Goal: Task Accomplishment & Management: Manage account settings

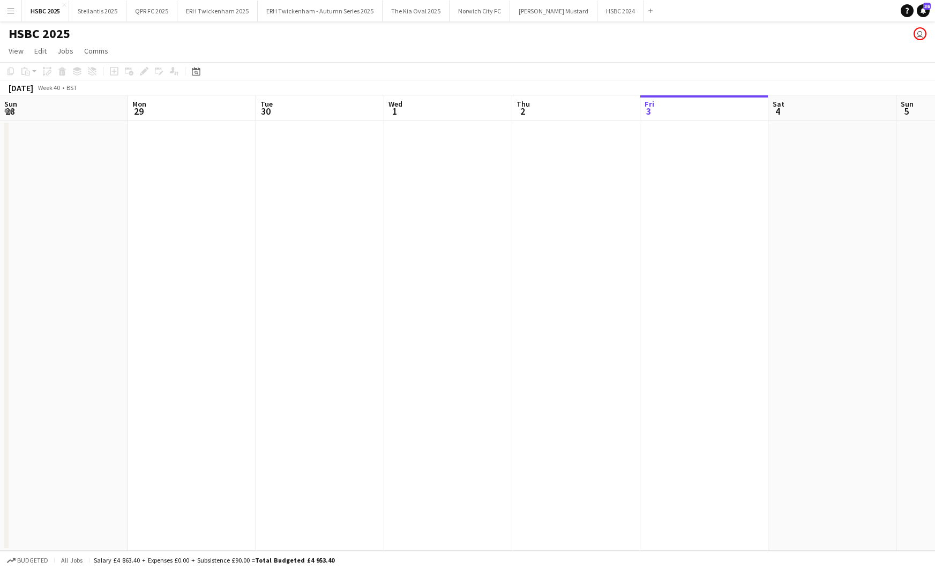
scroll to position [0, 480]
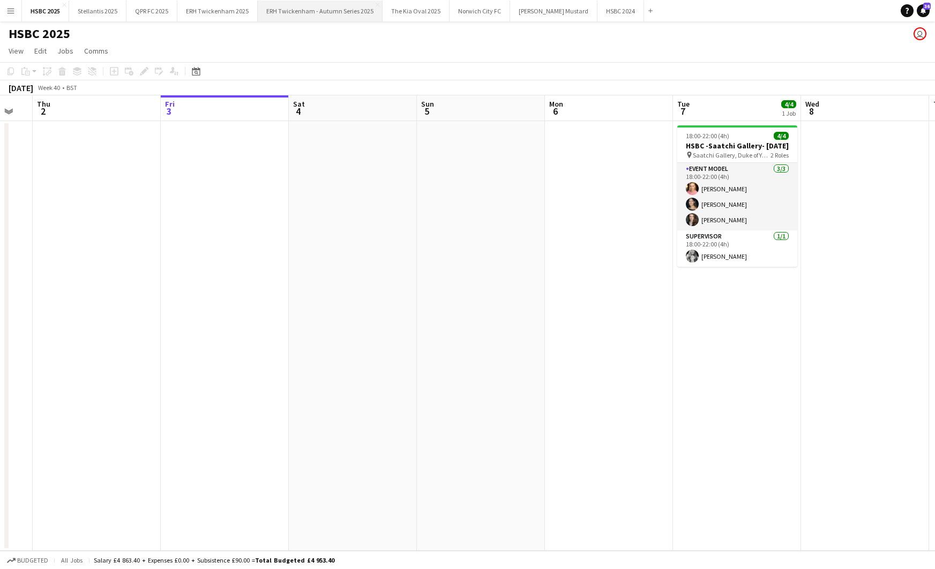
click at [313, 11] on button "ERH Twickenham - Autumn Series 2025 Close" at bounding box center [320, 11] width 125 height 21
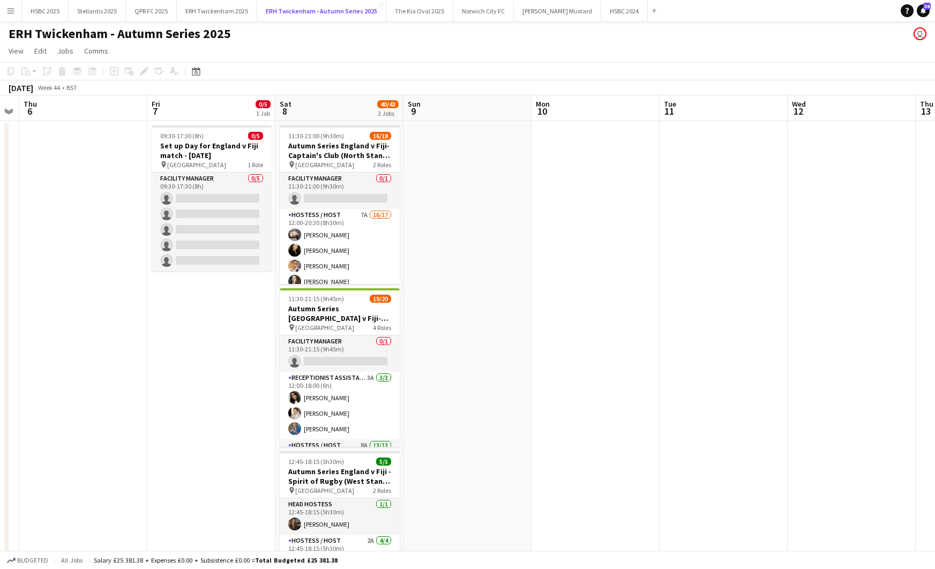
scroll to position [0, 364]
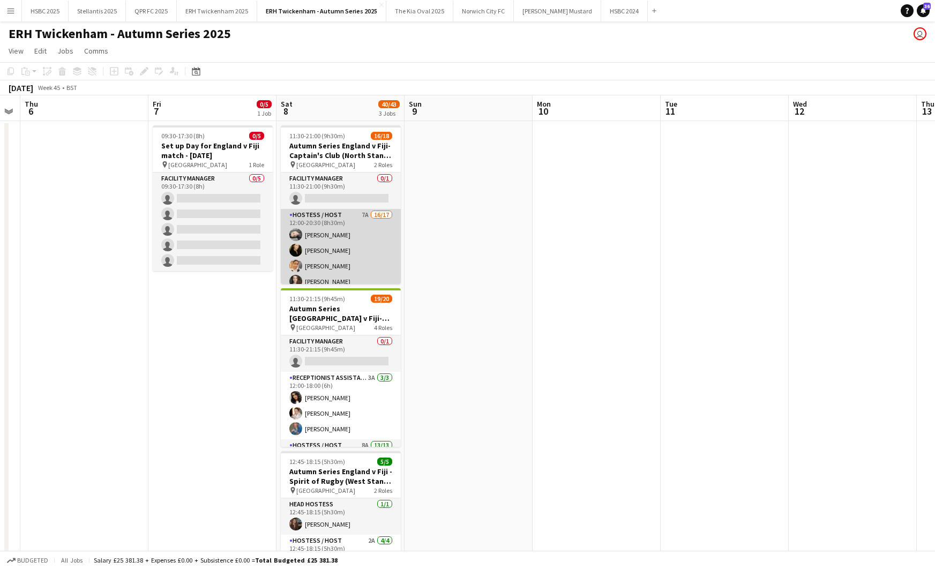
click at [370, 261] on app-card-role "Hostess / Host 7A 16/17 12:00-20:30 (8h30m) [PERSON_NAME] [PERSON_NAME] [PERSON…" at bounding box center [341, 351] width 120 height 285
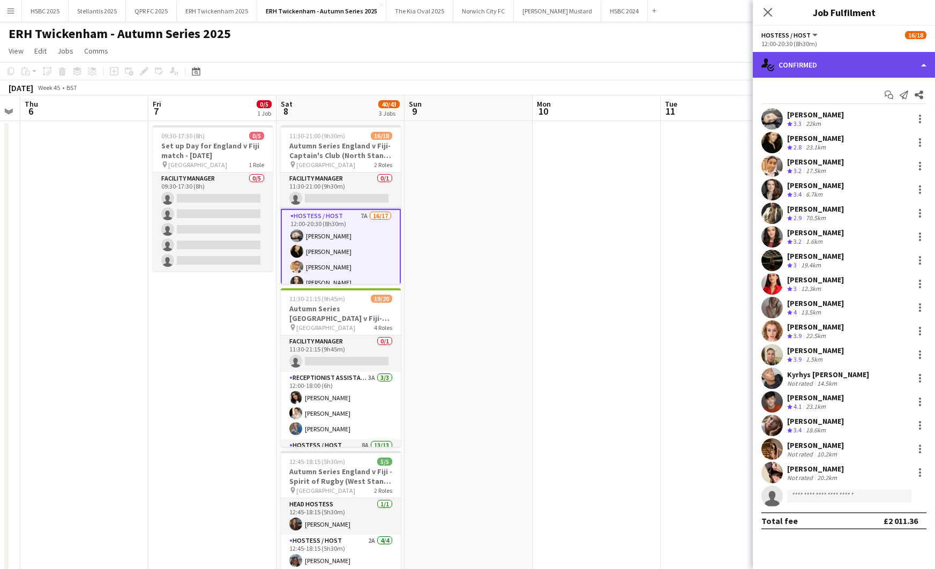
click at [851, 65] on div "single-neutral-actions-check-2 Confirmed" at bounding box center [844, 65] width 182 height 26
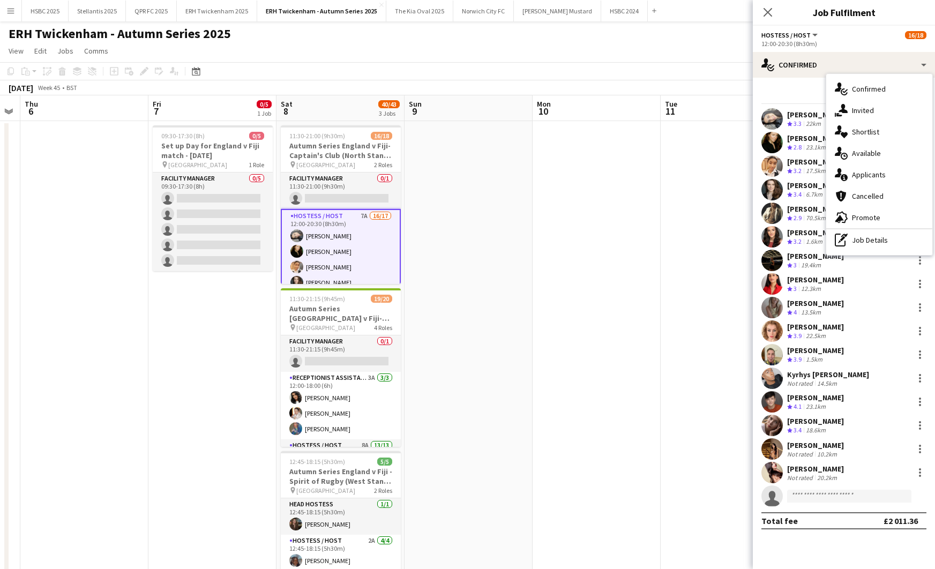
click at [909, 169] on div "single-neutral-actions-information Applicants" at bounding box center [880, 174] width 106 height 21
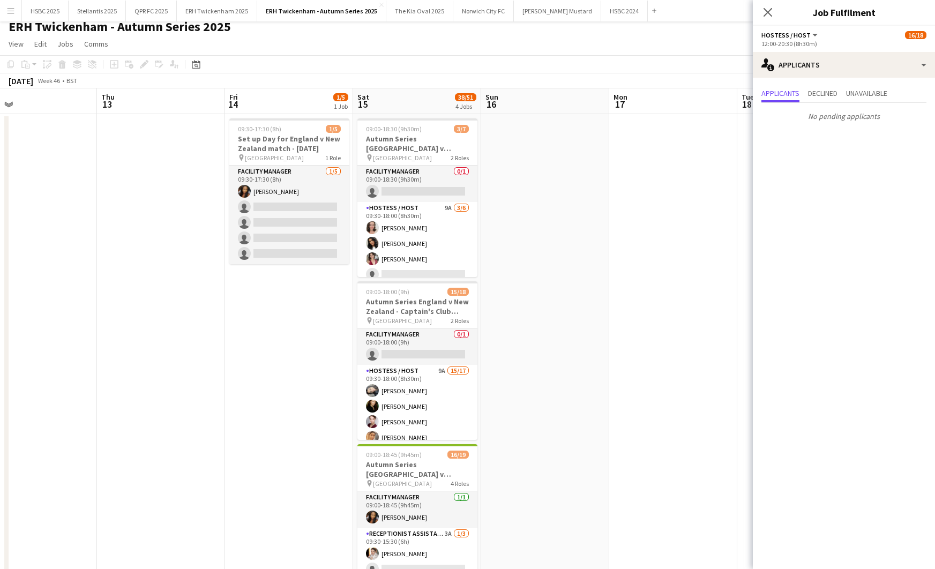
scroll to position [0, 295]
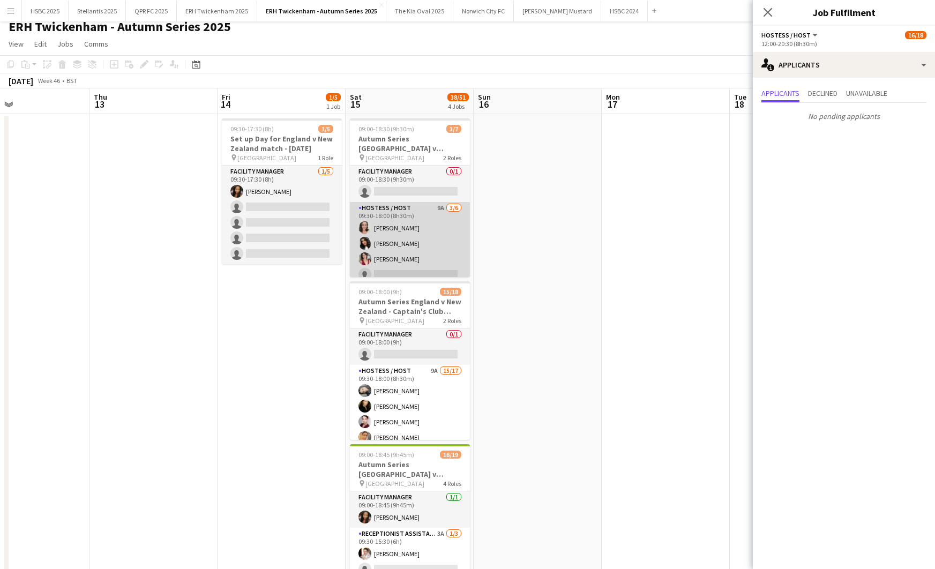
click at [413, 248] on app-card-role "Hostess / Host 9A [DATE] 09:30-18:00 (8h30m) [PERSON_NAME] [PERSON_NAME] [PERSO…" at bounding box center [410, 259] width 120 height 114
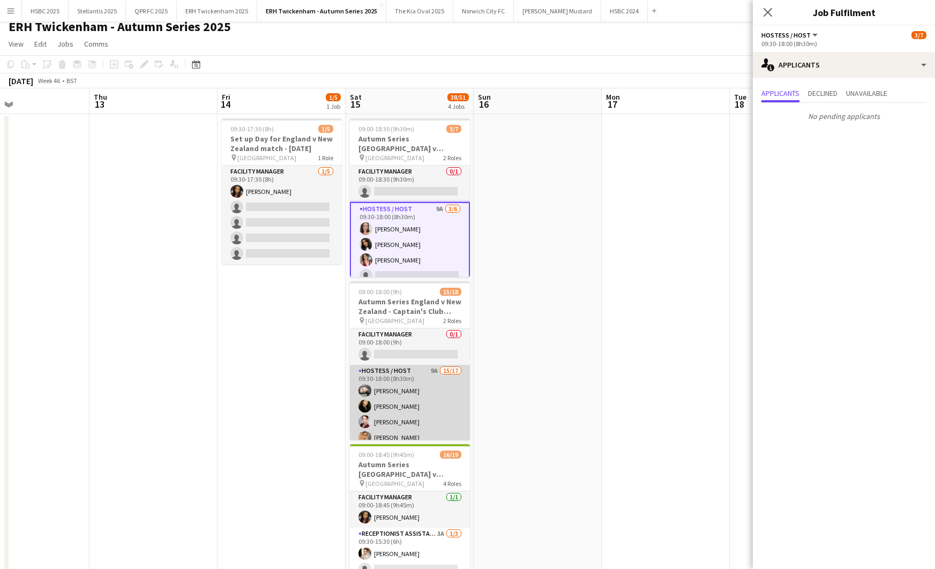
click at [417, 399] on app-card-role "Hostess / Host 9A 15/17 09:30-18:00 (8h30m) [PERSON_NAME] [PERSON_NAME] [PERSON…" at bounding box center [410, 507] width 120 height 285
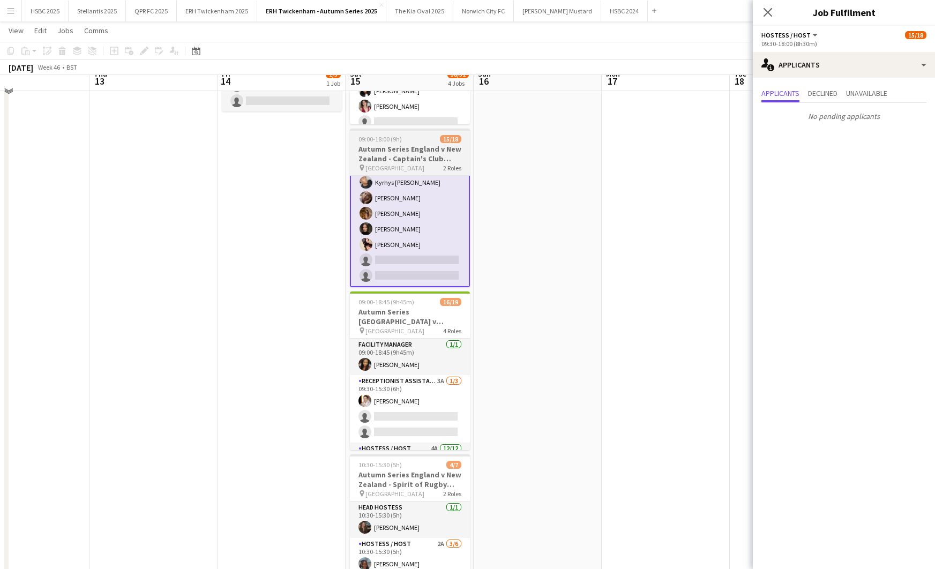
scroll to position [162, 0]
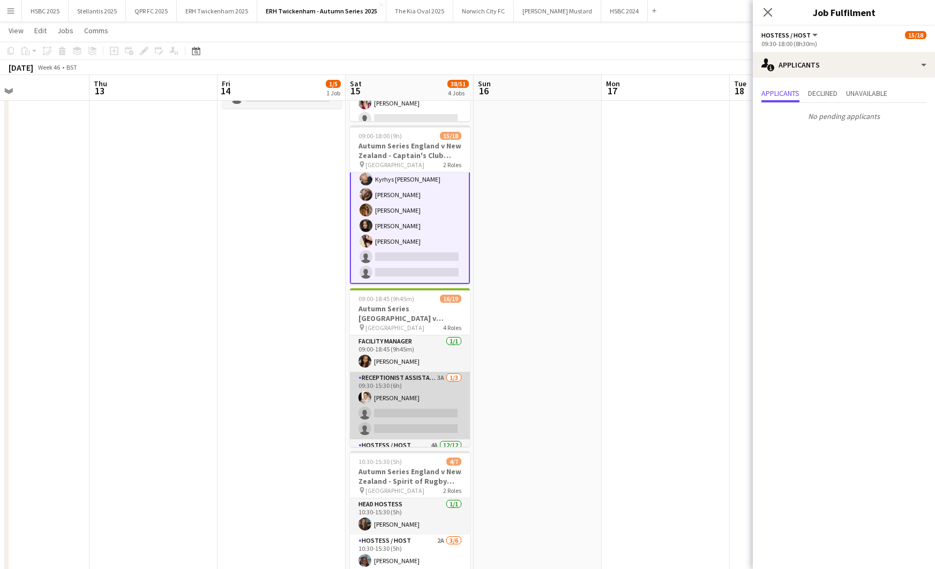
click at [417, 399] on app-card-role "Receptionist Assistant 3A [DATE] 09:30-15:30 (6h) [PERSON_NAME] single-neutral-…" at bounding box center [410, 406] width 120 height 68
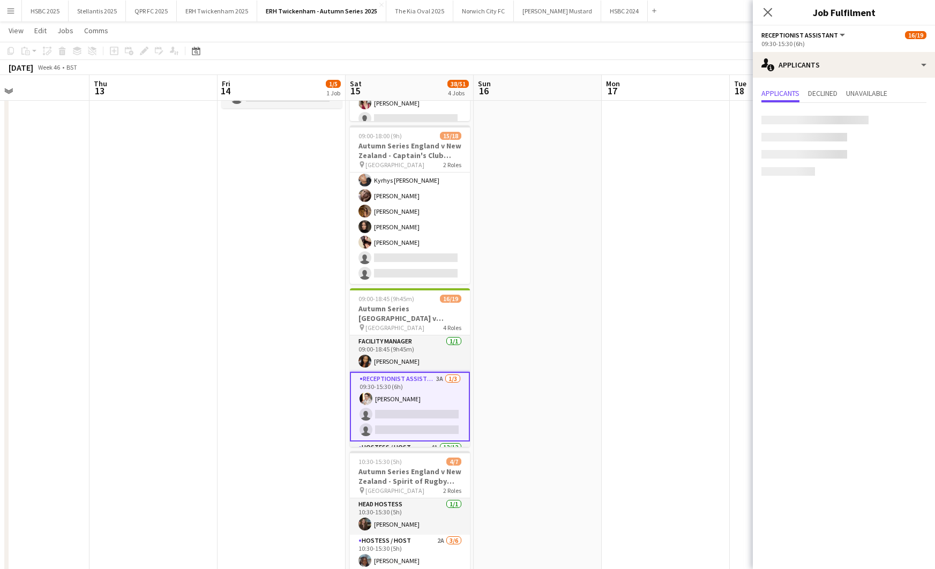
scroll to position [210, 0]
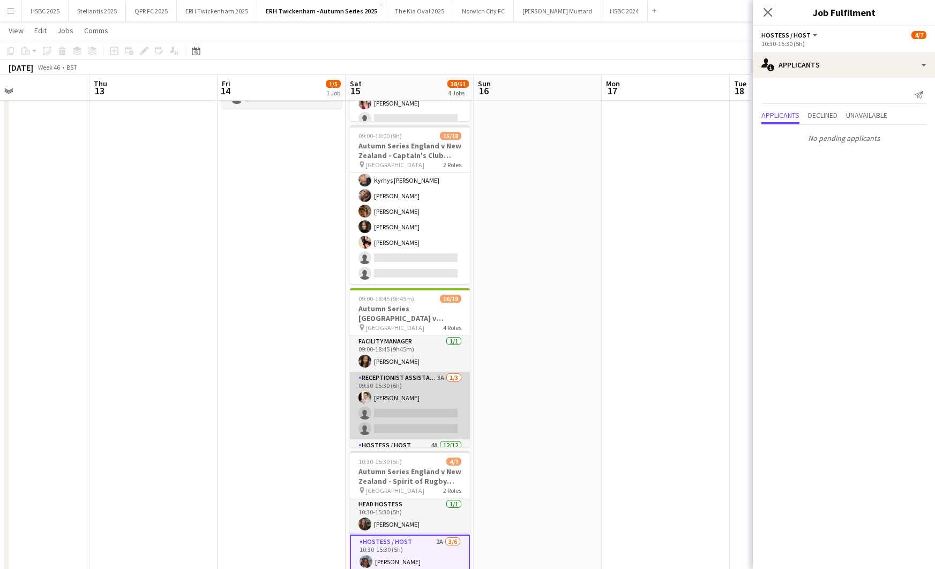
click at [411, 405] on app-card-role "Receptionist Assistant 3A [DATE] 09:30-15:30 (6h) [PERSON_NAME] single-neutral-…" at bounding box center [410, 406] width 120 height 68
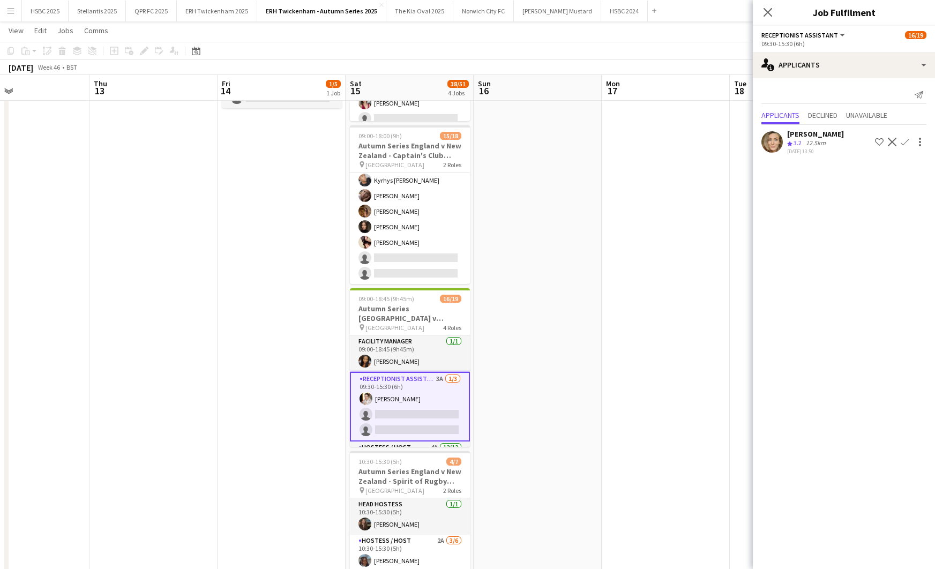
click at [906, 138] on app-icon "Confirm" at bounding box center [905, 142] width 9 height 9
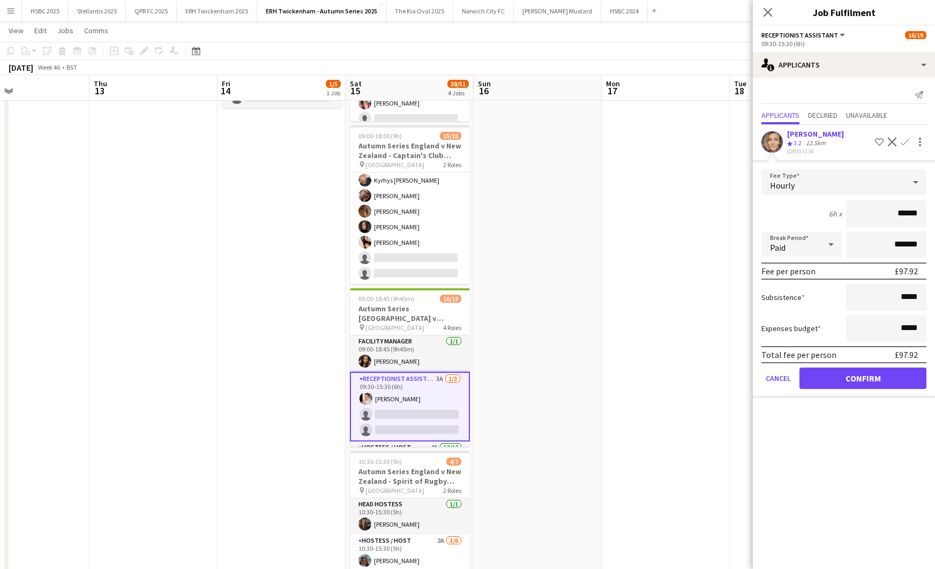
click button "Confirm" at bounding box center [863, 378] width 127 height 21
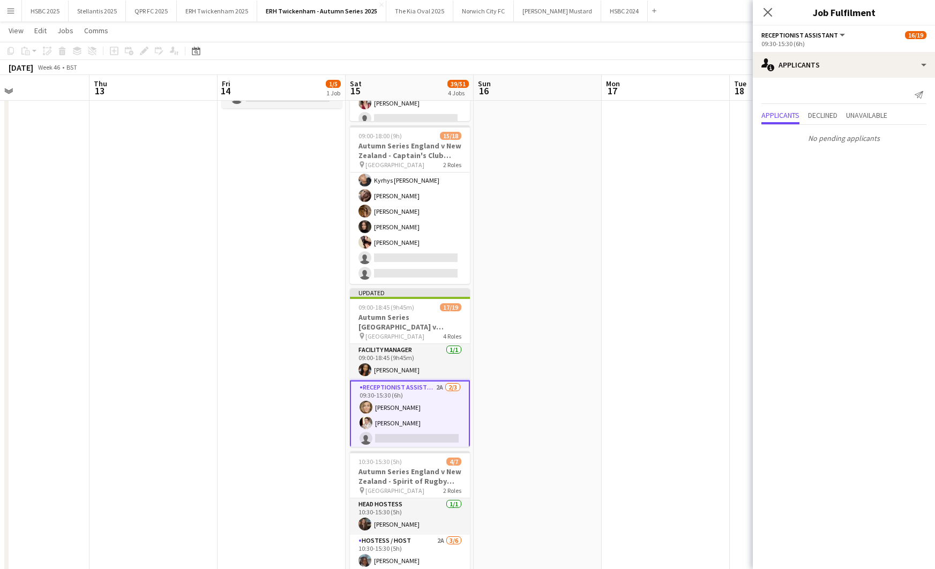
drag, startPoint x: 607, startPoint y: 189, endPoint x: 628, endPoint y: 187, distance: 21.0
click at [607, 189] on app-date-cell at bounding box center [666, 294] width 128 height 673
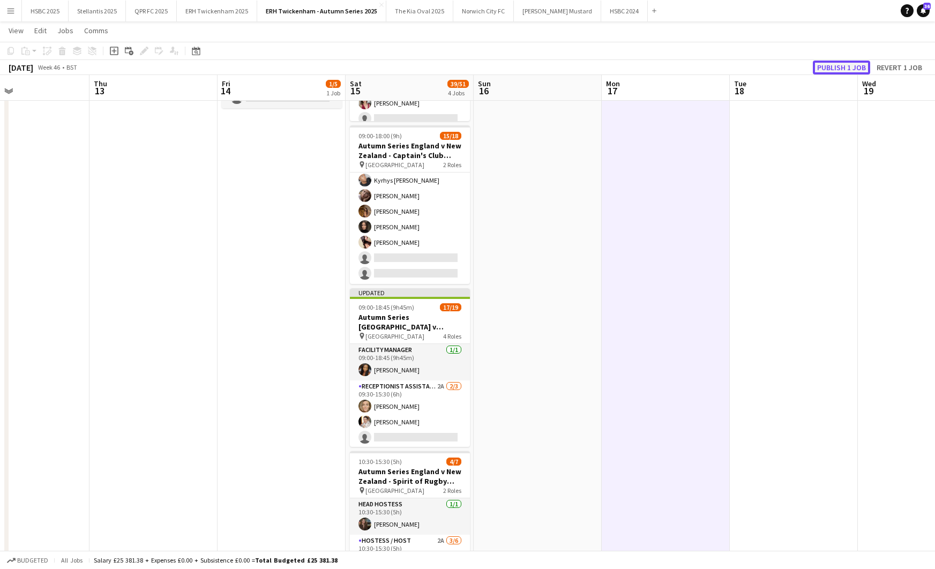
click at [842, 65] on button "Publish 1 job" at bounding box center [841, 68] width 57 height 14
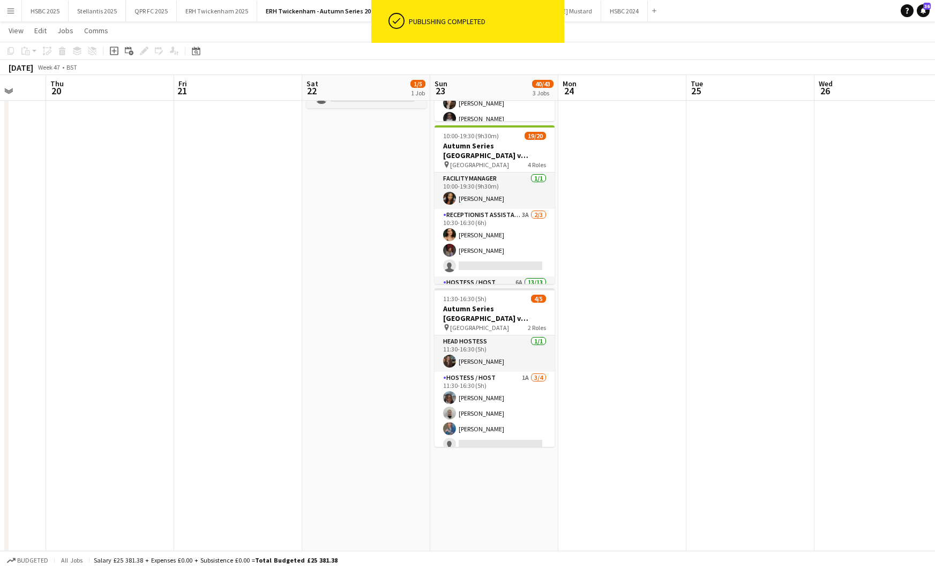
scroll to position [0, 366]
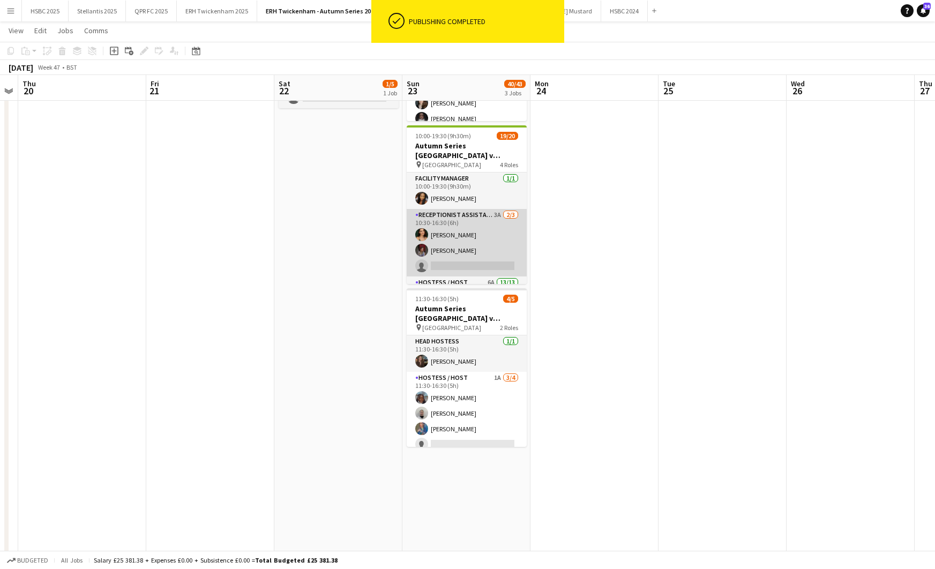
click at [486, 258] on app-card-role "Receptionist Assistant 3A [DATE] 10:30-16:30 (6h) [PERSON_NAME] [PERSON_NAME] s…" at bounding box center [467, 243] width 120 height 68
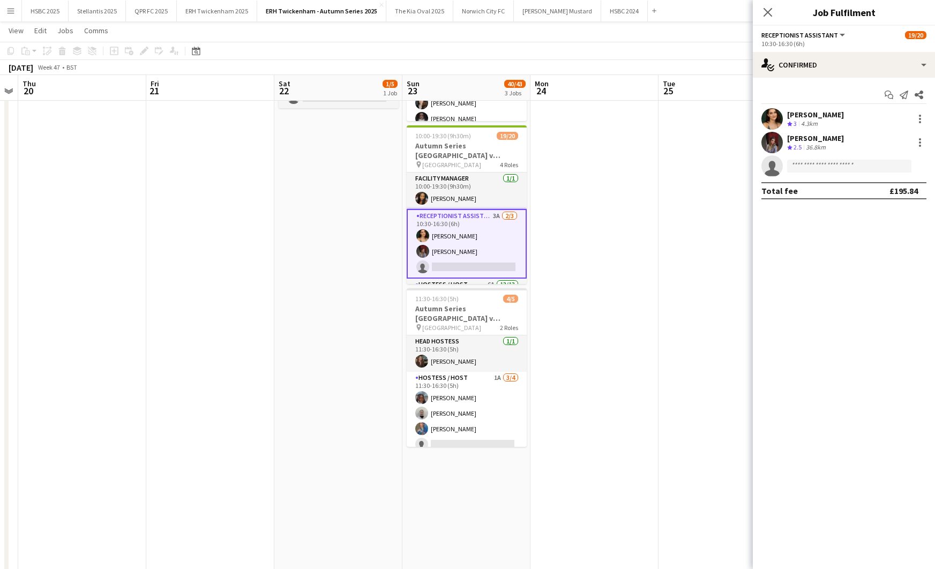
click at [858, 49] on app-options-switcher "Receptionist Assistant All roles Receptionist Assistant 19/20 10:30-16:30 (6h)" at bounding box center [844, 39] width 182 height 26
click at [863, 64] on div "single-neutral-actions-check-2 Confirmed" at bounding box center [844, 65] width 182 height 26
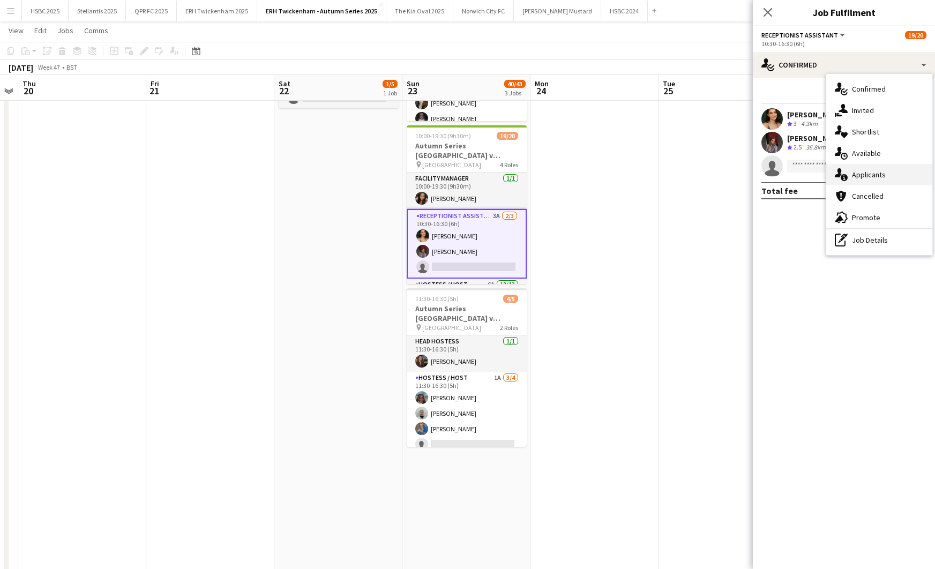
click at [906, 175] on div "single-neutral-actions-information Applicants" at bounding box center [880, 174] width 106 height 21
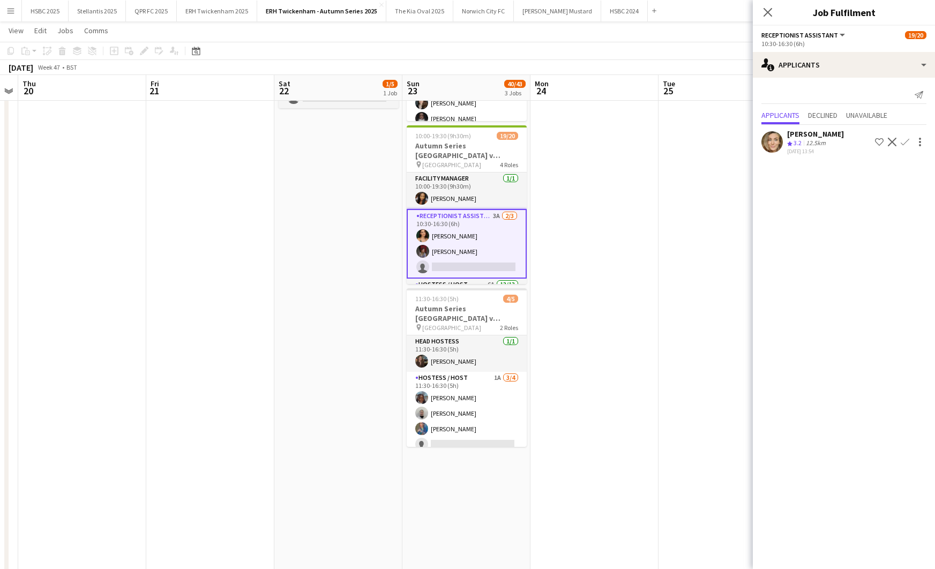
click at [910, 137] on button "Confirm" at bounding box center [905, 142] width 13 height 13
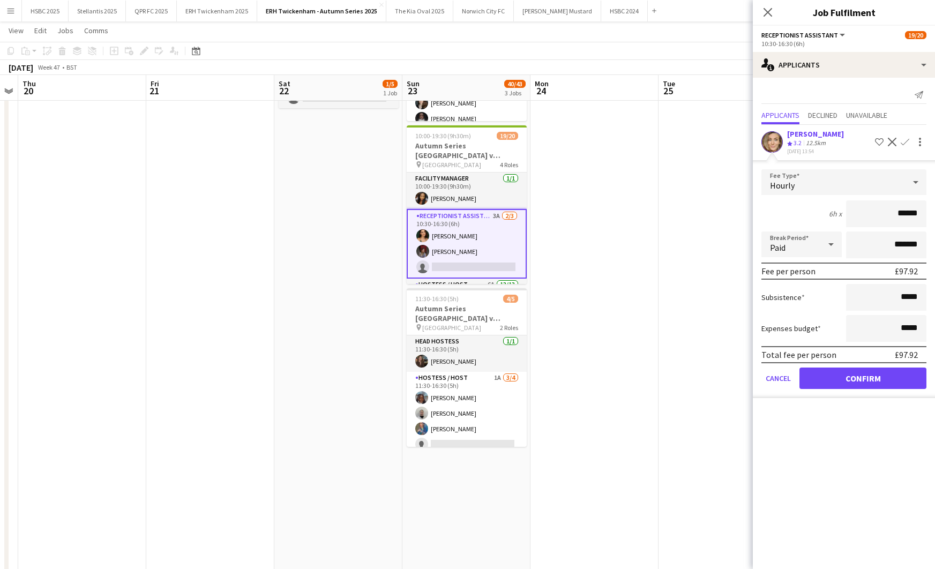
click button "Confirm" at bounding box center [863, 378] width 127 height 21
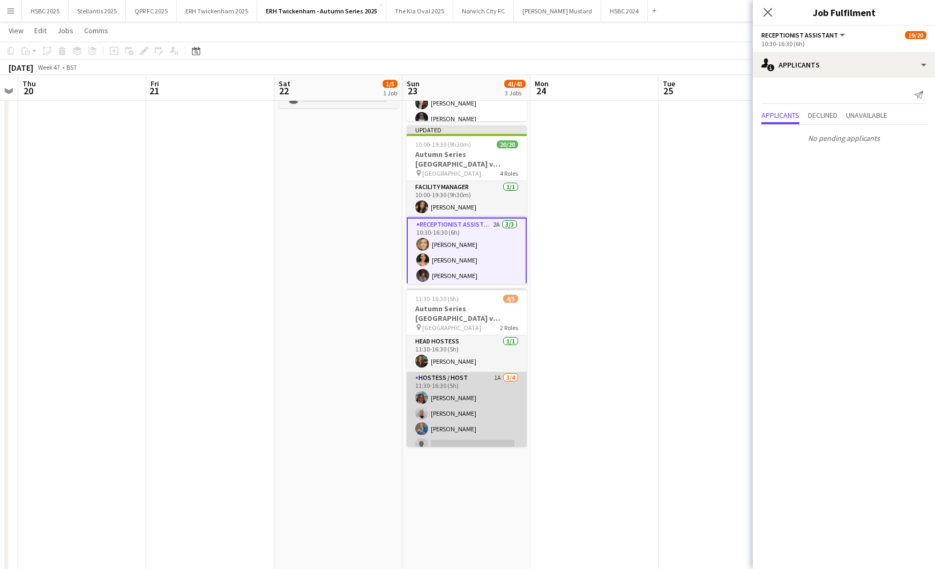
click at [507, 404] on app-card-role "Hostess / Host 1A [DATE] 11:30-16:30 (5h) [PERSON_NAME] [PERSON_NAME] [PERSON_N…" at bounding box center [467, 413] width 120 height 83
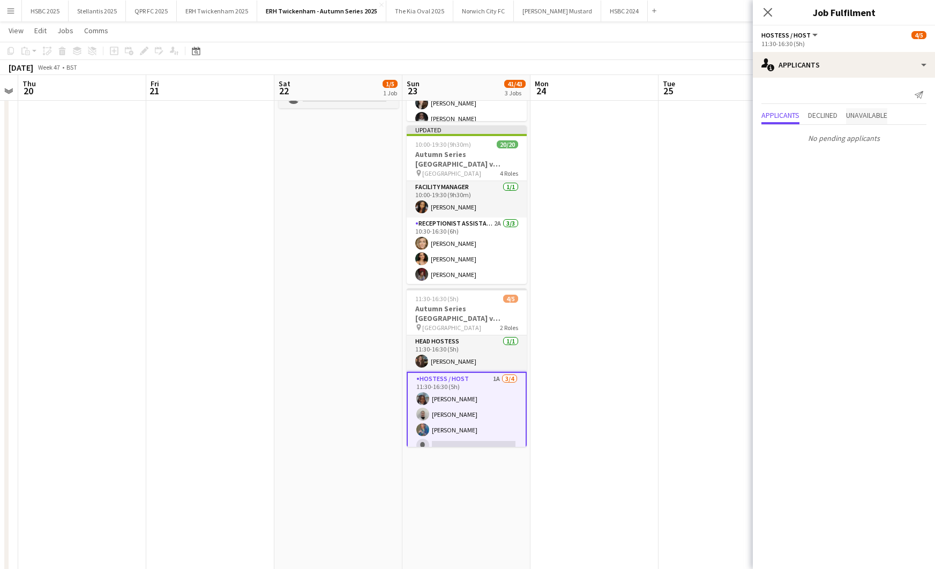
click at [865, 113] on span "Unavailable" at bounding box center [866, 115] width 41 height 8
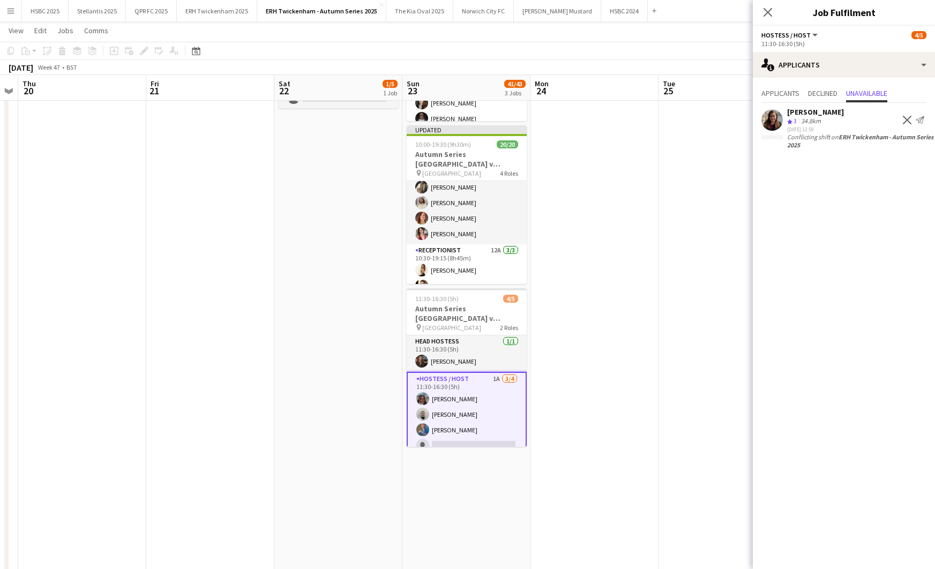
scroll to position [271, 0]
click at [496, 247] on app-card-role "Receptionist 12A [DATE] 10:30-19:15 (8h45m) [PERSON_NAME] [PERSON_NAME]" at bounding box center [467, 271] width 120 height 68
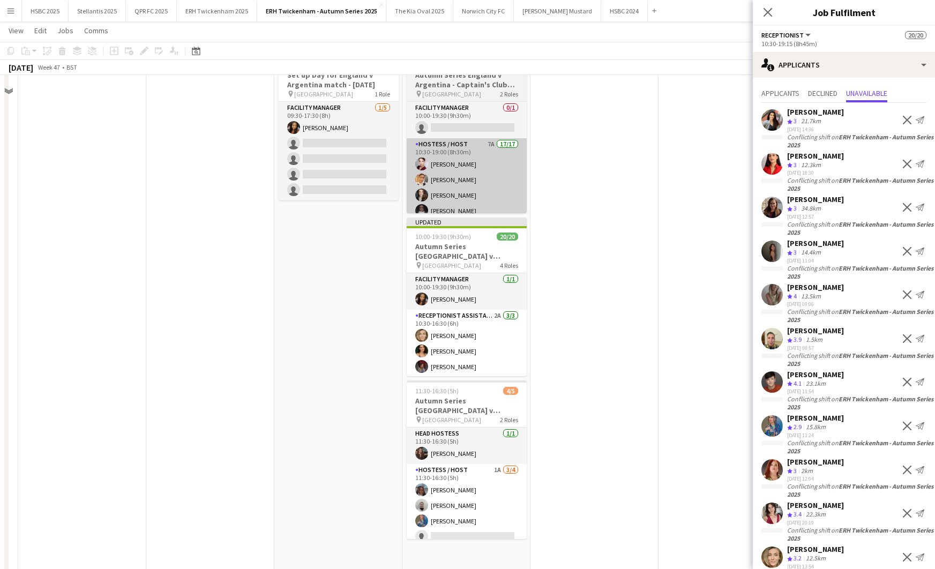
scroll to position [0, 0]
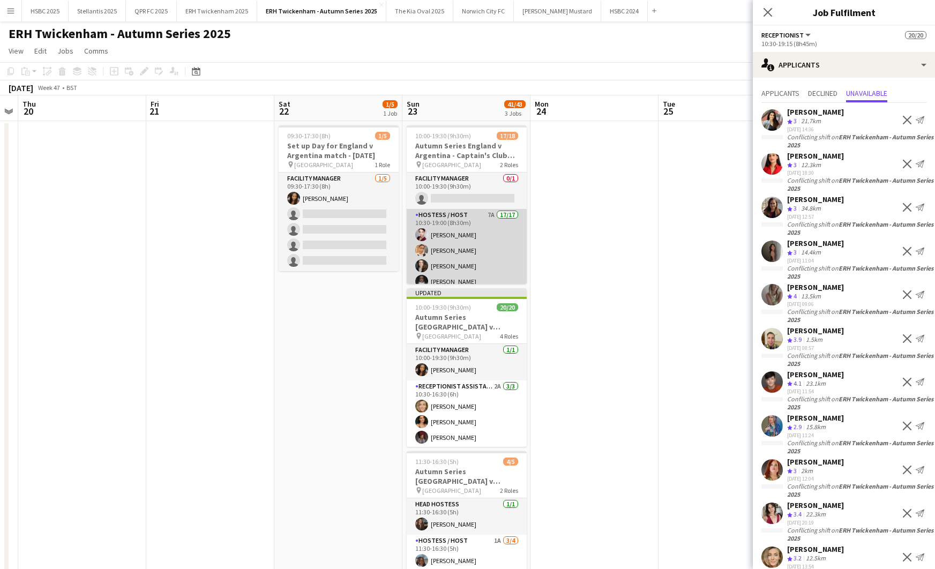
click at [474, 251] on app-card-role "Hostess / Host 7A 17/17 10:30-19:00 (8h30m) [PERSON_NAME] [PERSON_NAME] [PERSON…" at bounding box center [467, 351] width 120 height 285
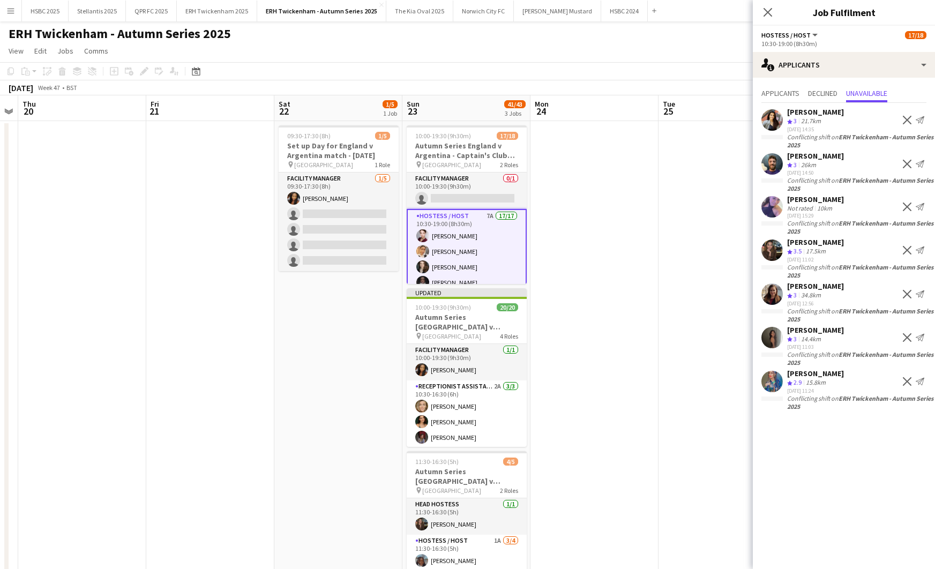
click at [640, 204] on app-date-cell at bounding box center [595, 457] width 128 height 673
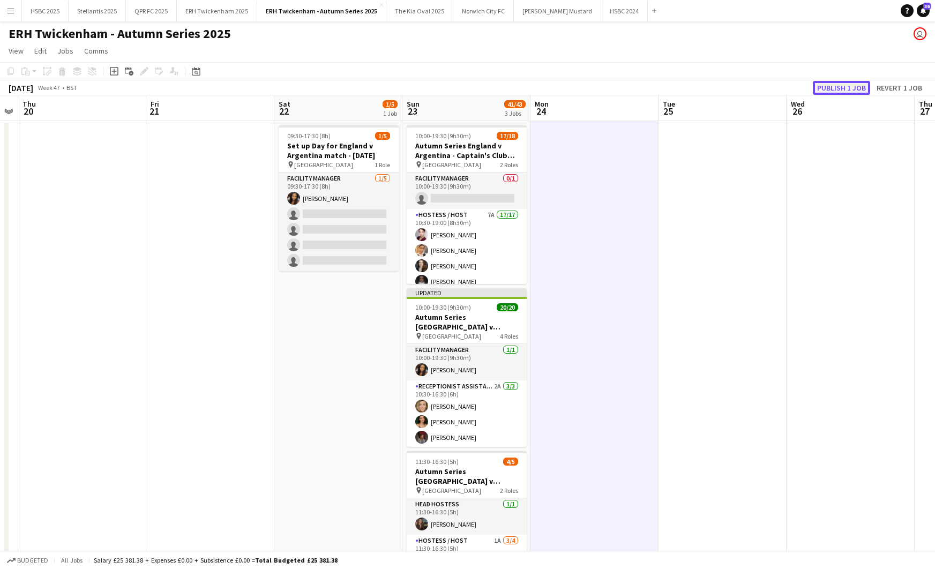
click at [857, 88] on button "Publish 1 job" at bounding box center [841, 88] width 57 height 14
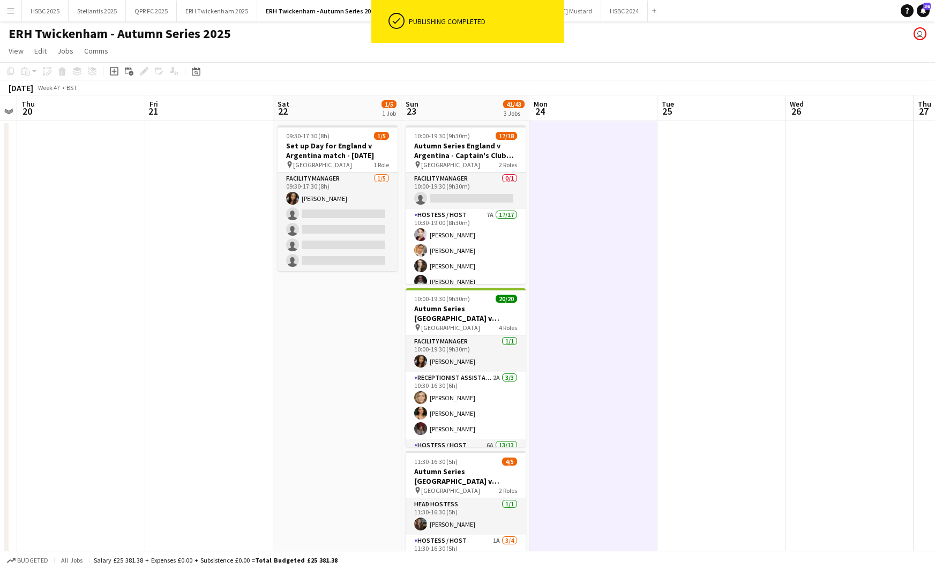
scroll to position [0, 365]
